Goal: Contribute content

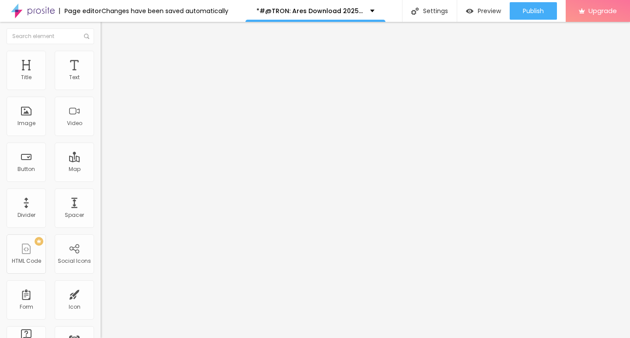
click at [101, 33] on button "Edit Coluna" at bounding box center [151, 32] width 101 height 20
click at [69, 73] on div "Text" at bounding box center [74, 70] width 39 height 39
click at [24, 162] on div "Button" at bounding box center [26, 162] width 39 height 39
drag, startPoint x: 46, startPoint y: 101, endPoint x: 0, endPoint y: 111, distance: 47.0
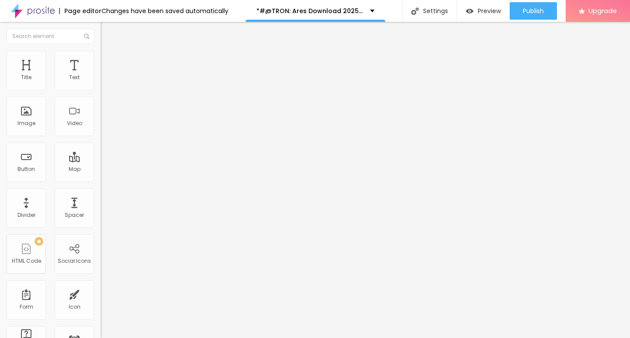
click at [101, 111] on div "Text Click me Align Size Default Small Default Big Link URL https:// Open in ne…" at bounding box center [151, 131] width 101 height 127
paste input "LICK HERE ▶️ TRON: Ares [2025] ]"
type input "CLICK HERE ▶️ TRON: Ares [2025] ]"
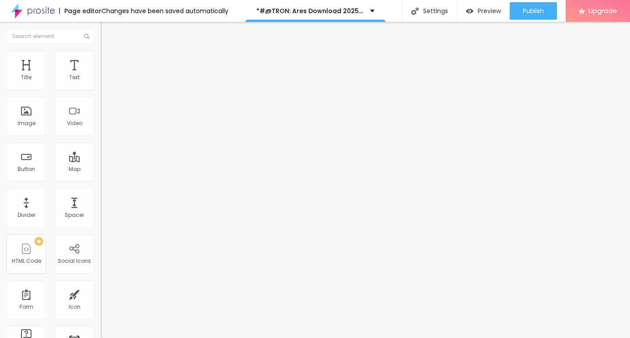
click at [101, 178] on input "https://" at bounding box center [153, 175] width 105 height 9
paste input "[DOMAIN_NAME]/en/movie/533533/tron-ares-pro"
type input "[URL][DOMAIN_NAME]"
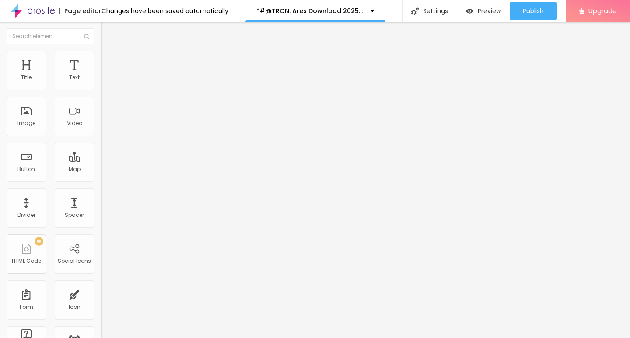
scroll to position [0, 0]
click at [108, 60] on span "Advanced" at bounding box center [122, 56] width 28 height 7
click at [108, 52] on span "Style" at bounding box center [114, 47] width 13 height 7
click at [101, 28] on button "Edit Text" at bounding box center [151, 32] width 101 height 20
click at [101, 105] on img at bounding box center [104, 101] width 6 height 6
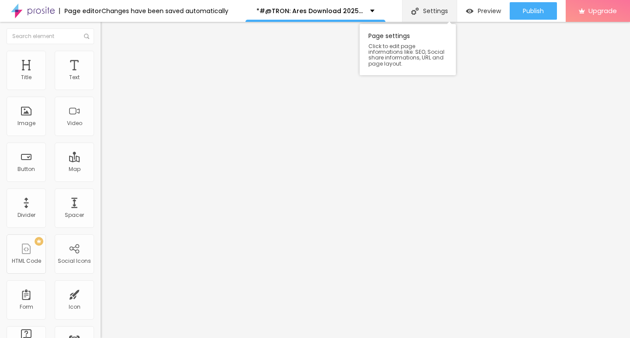
click at [439, 13] on div "Settings" at bounding box center [429, 11] width 55 height 22
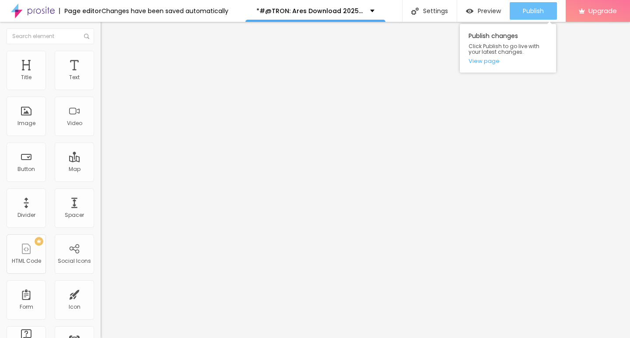
click at [541, 10] on span "Publish" at bounding box center [533, 10] width 21 height 7
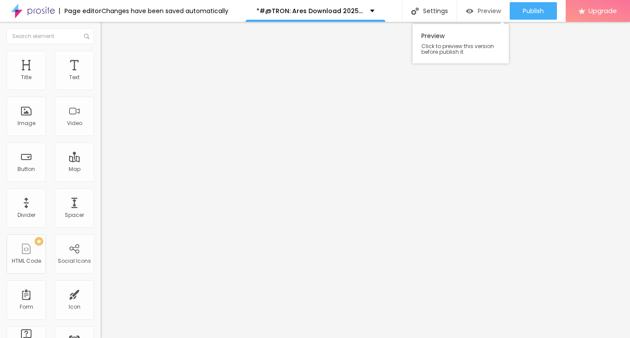
click at [471, 11] on img "button" at bounding box center [469, 10] width 7 height 7
